Goal: Task Accomplishment & Management: Manage account settings

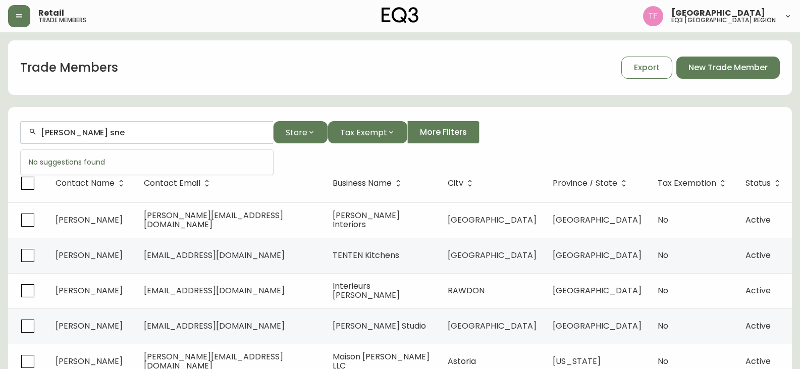
click at [81, 135] on input "[PERSON_NAME] sne" at bounding box center [153, 133] width 224 height 10
click at [112, 183] on span "nter" at bounding box center [120, 187] width 17 height 12
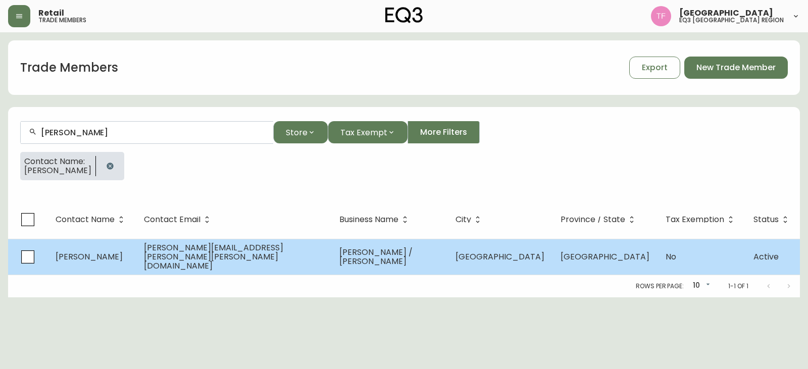
type input "[PERSON_NAME]"
click at [413, 253] on span "[PERSON_NAME] / [PERSON_NAME]" at bounding box center [375, 256] width 73 height 21
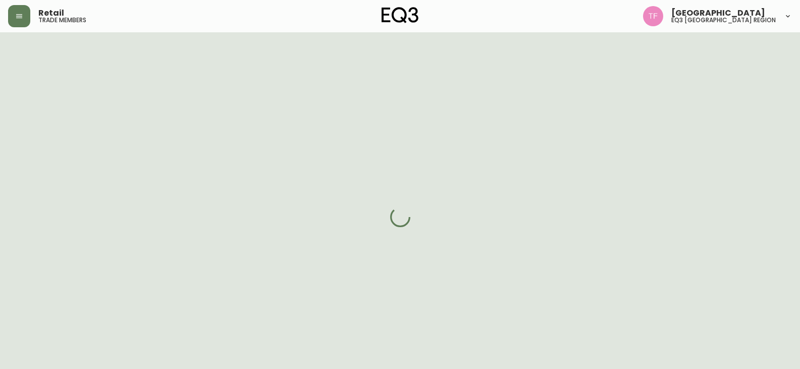
select select "AB"
select select "CA"
select select "CA_EN"
select select "Other"
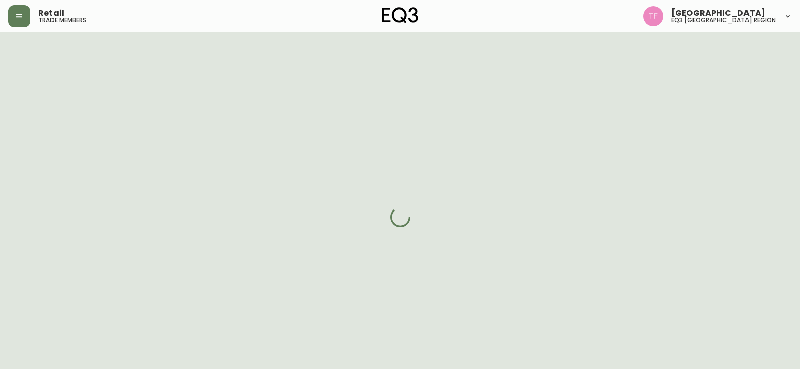
select select "cjw10z96m00006gs08l3o91tv"
select select "false"
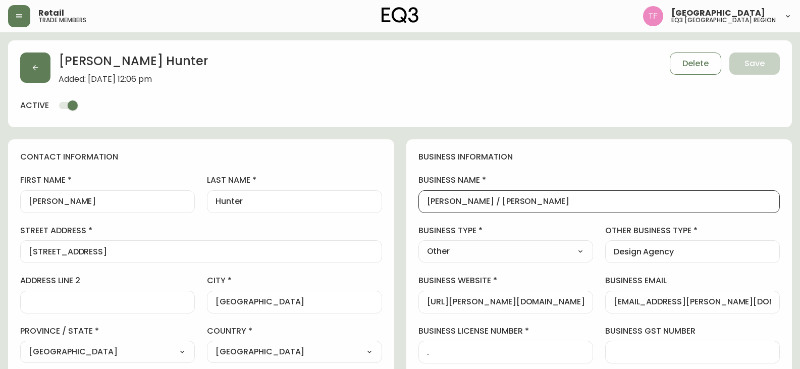
drag, startPoint x: 497, startPoint y: 203, endPoint x: 418, endPoint y: 203, distance: 79.8
click at [418, 203] on div "business information business name [PERSON_NAME] / [PERSON_NAME] business type …" at bounding box center [600, 307] width 386 height 336
click at [40, 72] on button "button" at bounding box center [35, 68] width 30 height 30
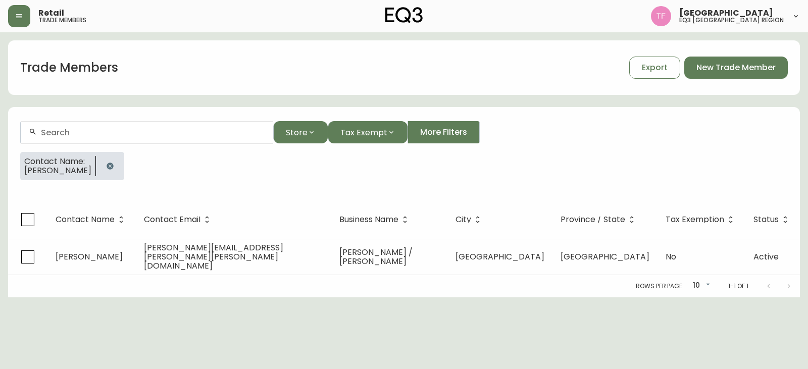
click at [106, 169] on icon "button" at bounding box center [110, 166] width 8 height 8
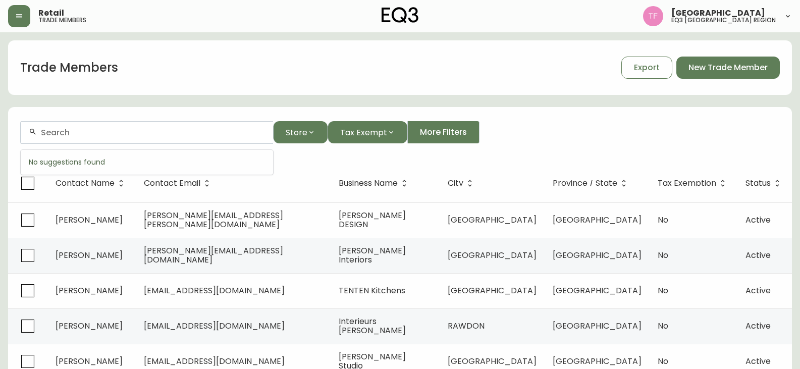
paste input "NOCRED DESIGN"
click at [93, 133] on input "NOCRED DESIGN" at bounding box center [153, 133] width 224 height 10
click at [139, 138] on div "NOCRED DESIGN" at bounding box center [147, 132] width 253 height 23
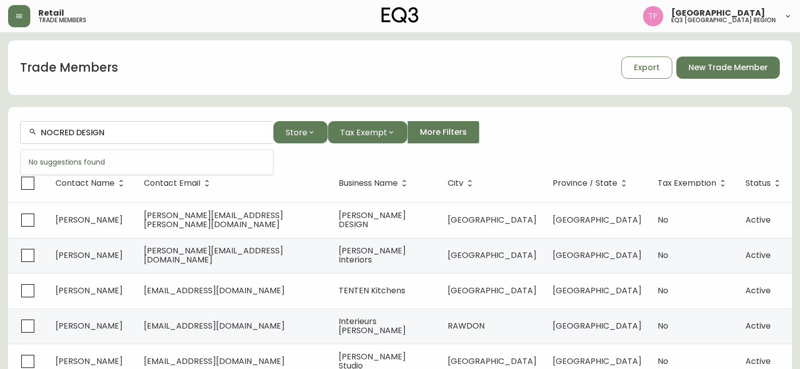
click at [115, 135] on input "NOCRED DESIGN" at bounding box center [153, 133] width 224 height 10
click at [84, 132] on input "NOCRED" at bounding box center [153, 133] width 224 height 10
click at [86, 132] on input "NOCRED" at bounding box center [153, 133] width 224 height 10
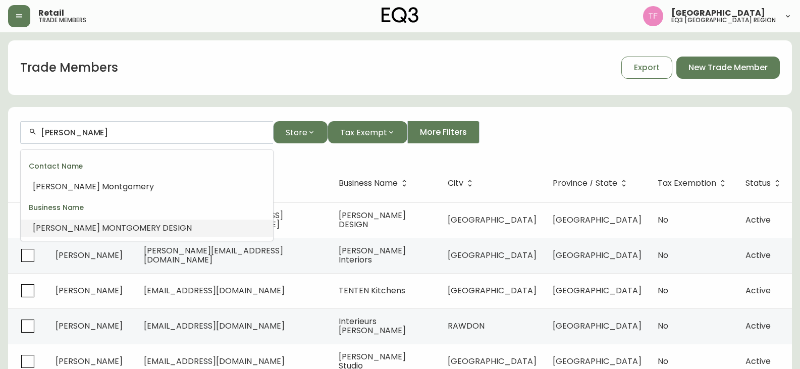
click at [136, 227] on span "TGOMERY DESIGN" at bounding box center [156, 228] width 71 height 12
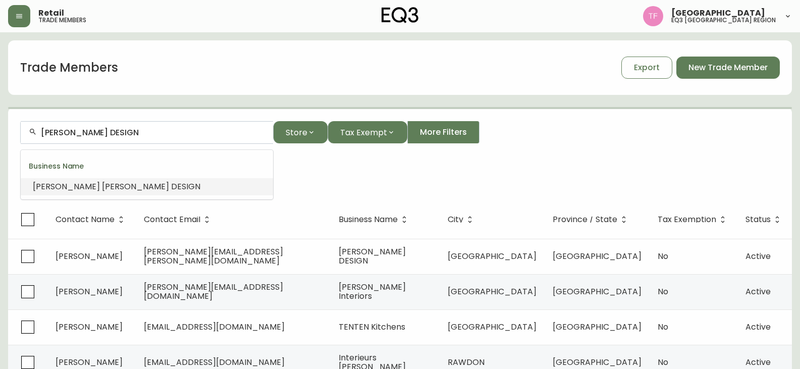
click at [123, 132] on input "[PERSON_NAME] DESIGN" at bounding box center [153, 133] width 224 height 10
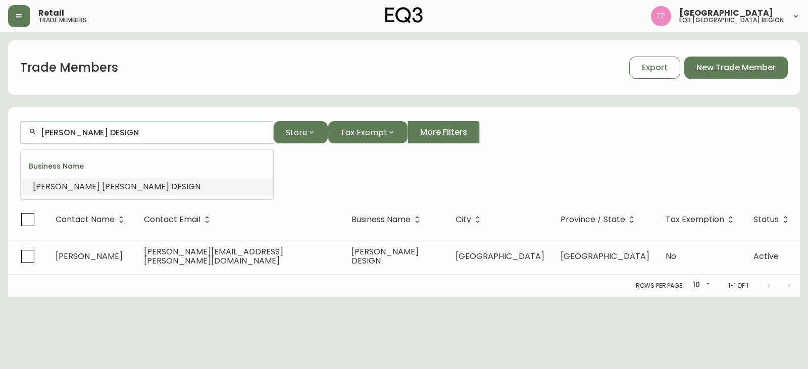
click at [123, 132] on input "[PERSON_NAME] DESIGN" at bounding box center [153, 133] width 224 height 10
type input "[PERSON_NAME] DESIGN"
